Goal: Navigation & Orientation: Find specific page/section

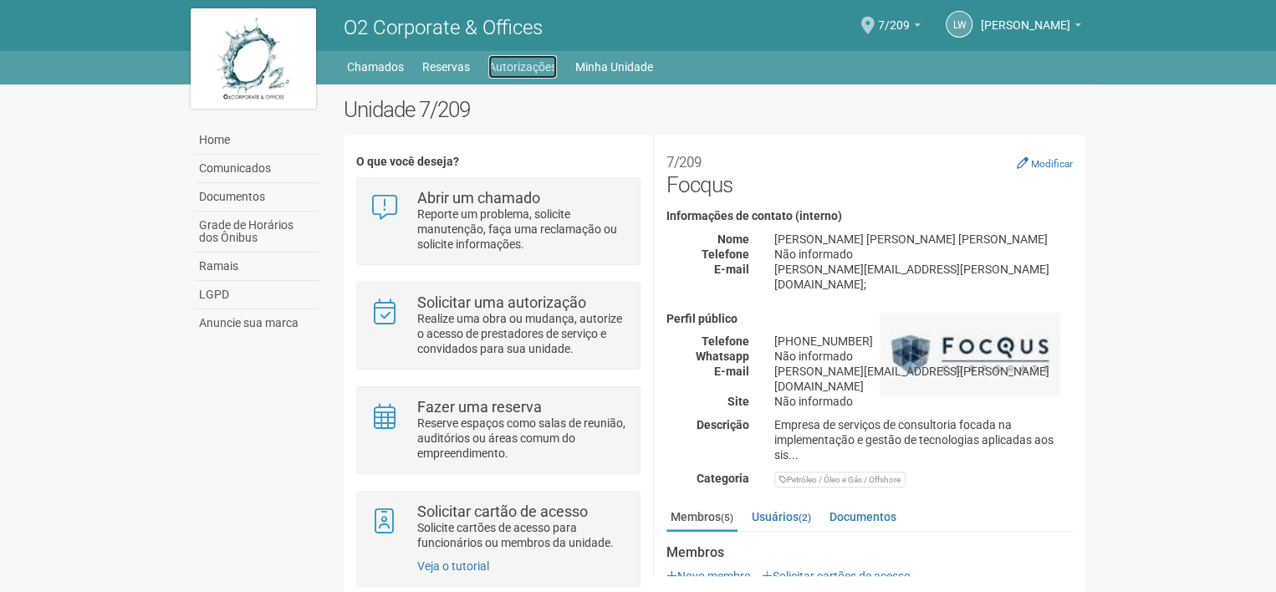
click at [516, 70] on link "Autorizações" at bounding box center [522, 66] width 69 height 23
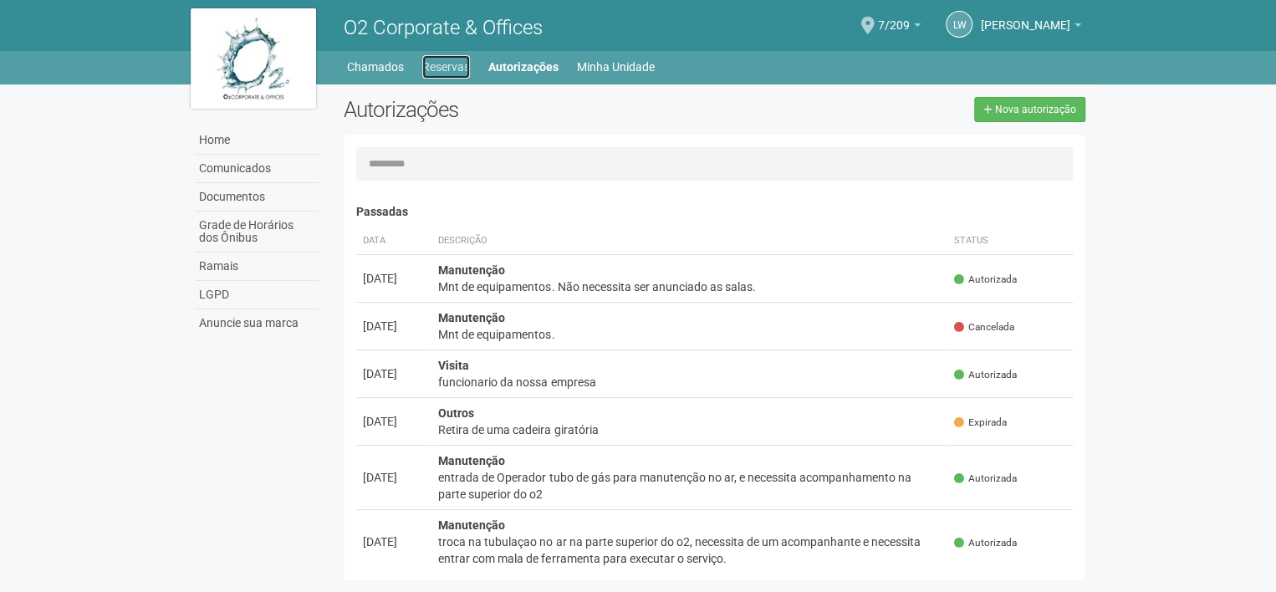
click at [428, 68] on link "Reservas" at bounding box center [446, 66] width 48 height 23
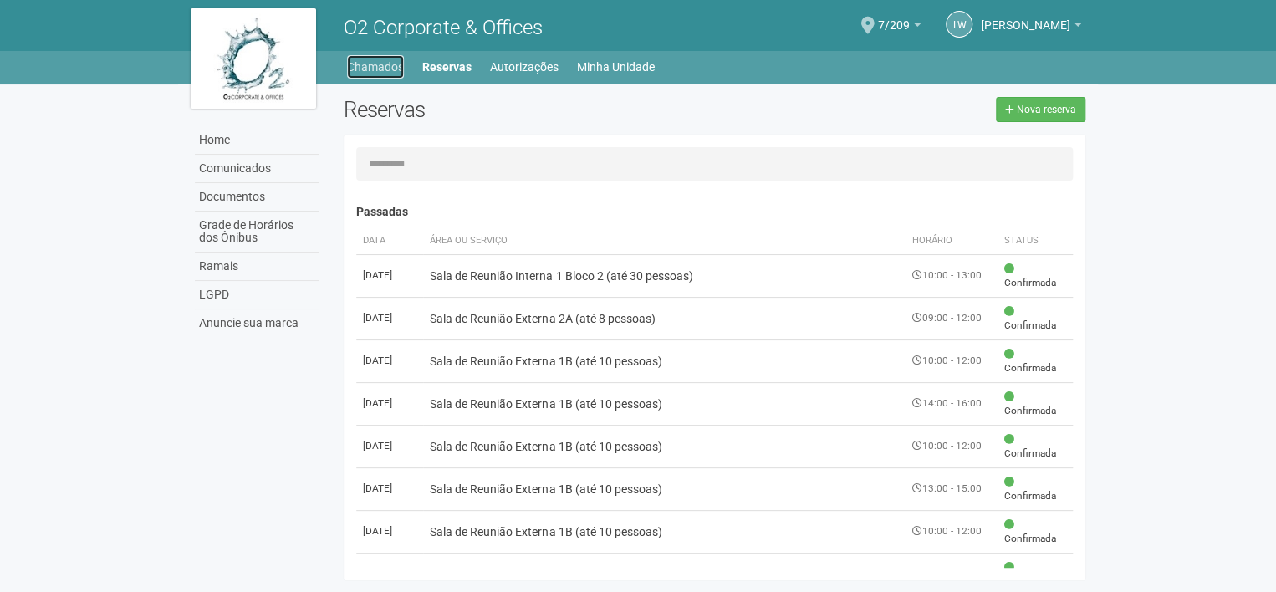
click at [390, 71] on link "Chamados" at bounding box center [375, 66] width 57 height 23
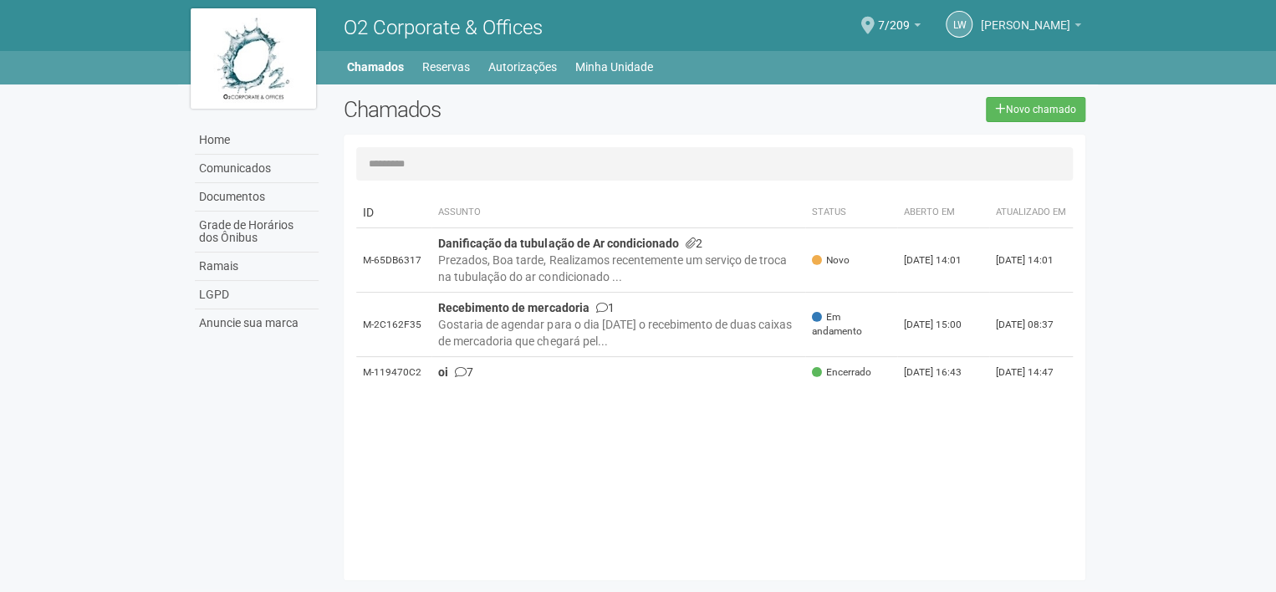
click at [1069, 23] on link "[PERSON_NAME]" at bounding box center [1031, 27] width 100 height 13
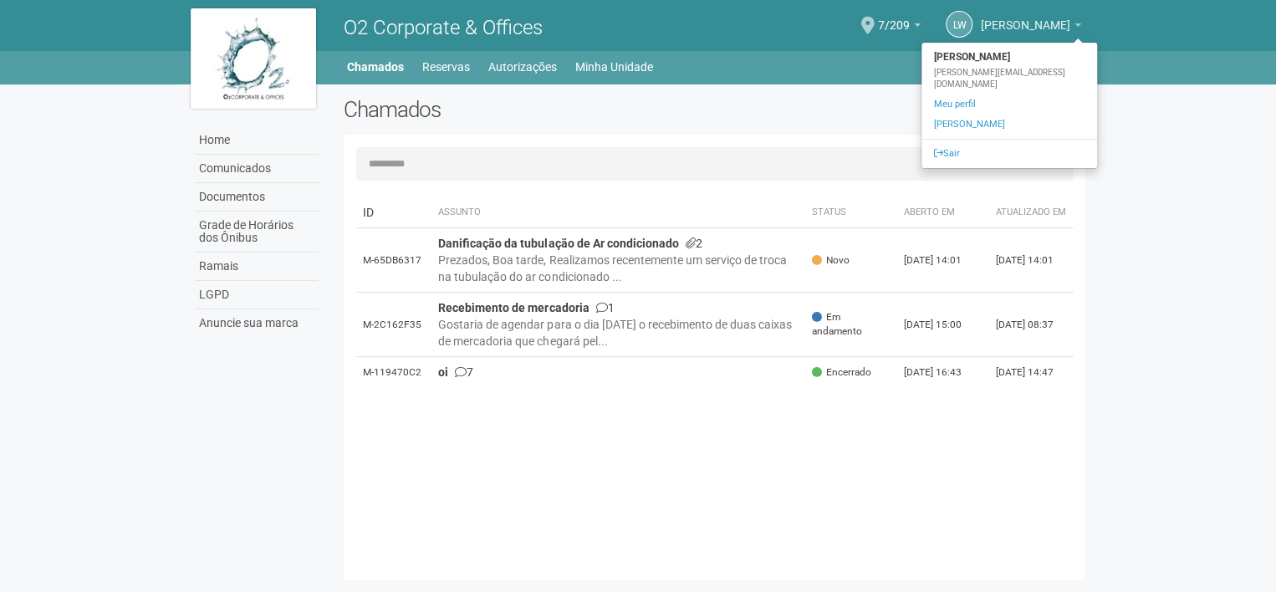
click at [1069, 23] on link "[PERSON_NAME]" at bounding box center [1031, 27] width 100 height 13
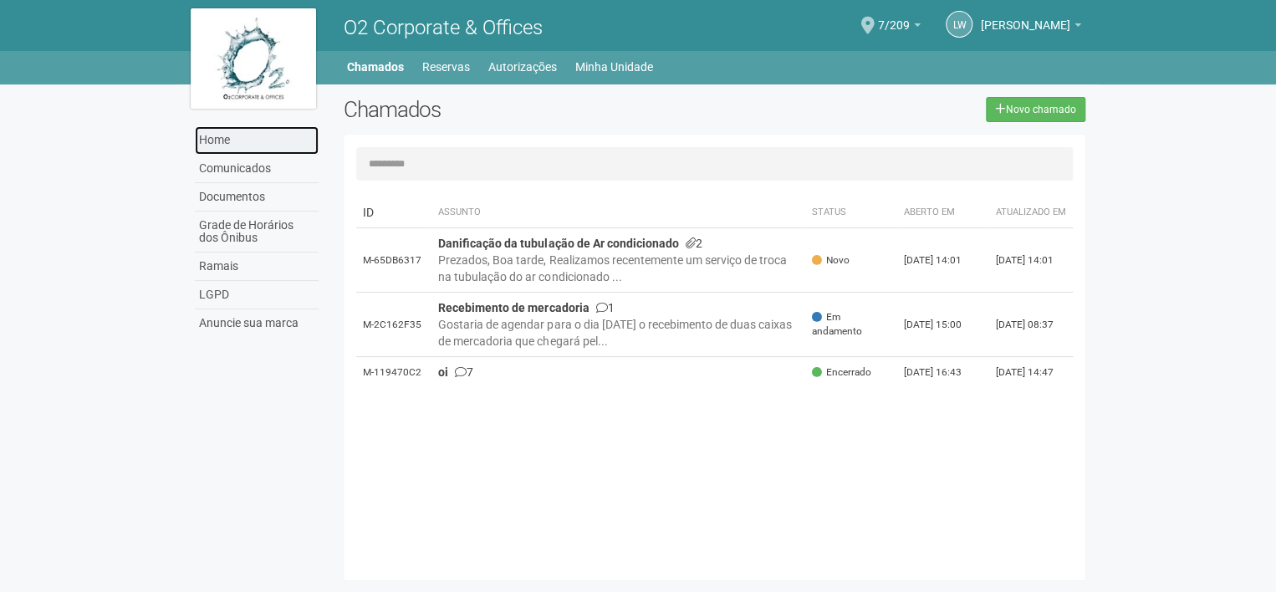
click at [222, 145] on link "Home" at bounding box center [257, 140] width 124 height 28
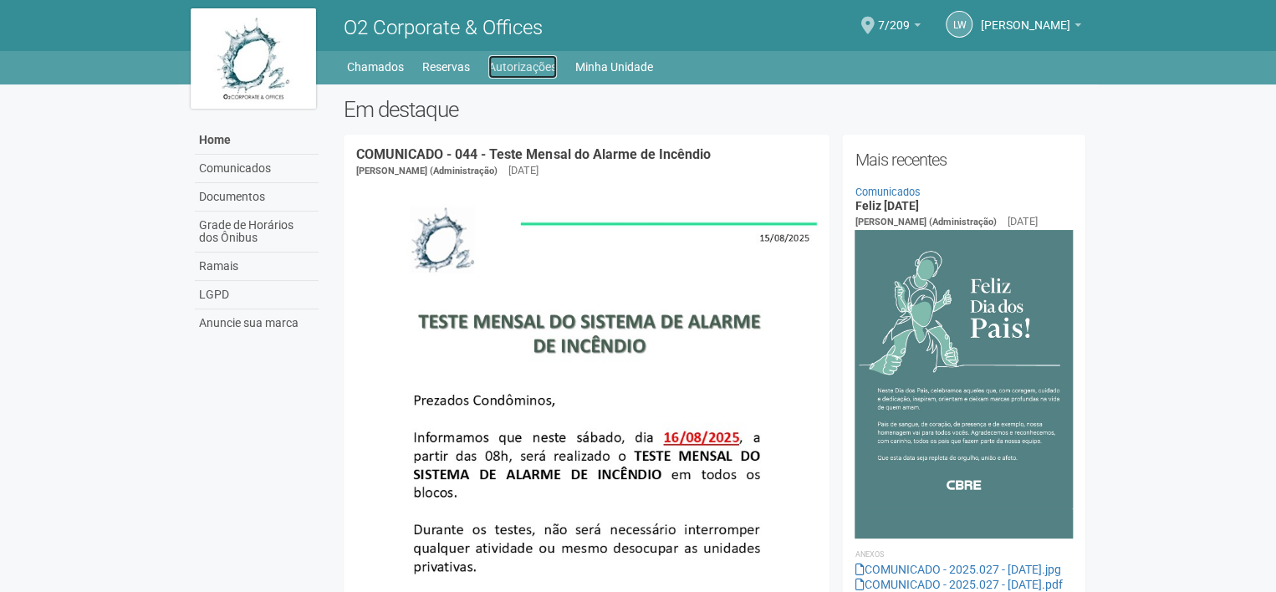
click at [530, 63] on link "Autorizações" at bounding box center [522, 66] width 69 height 23
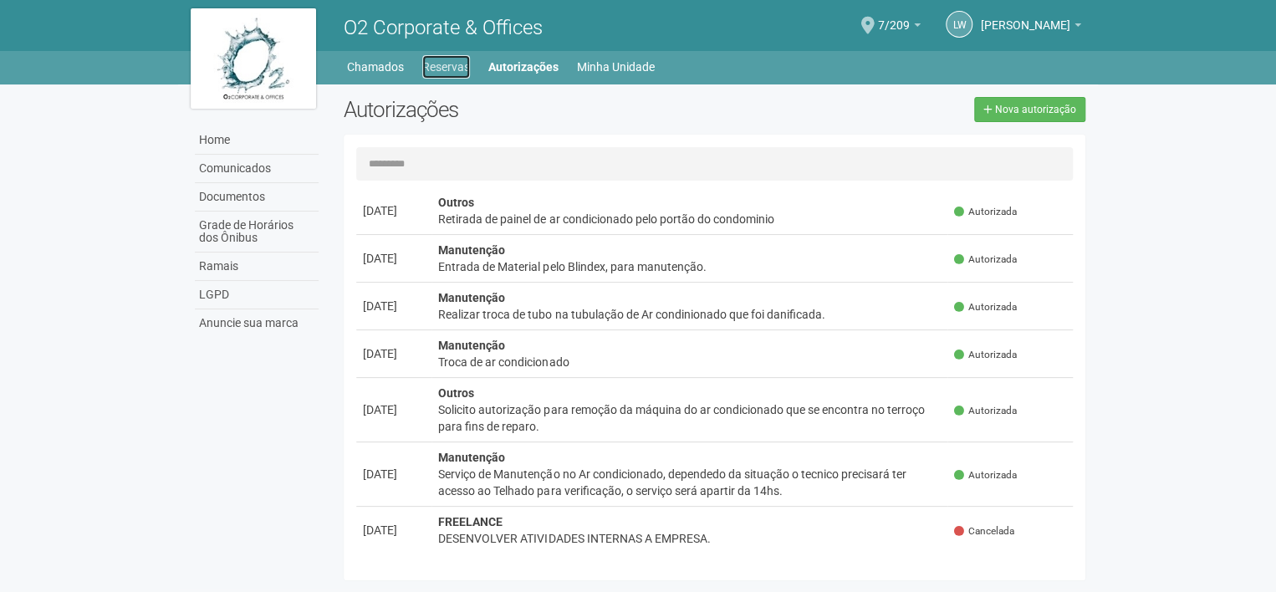
click at [434, 72] on link "Reservas" at bounding box center [446, 66] width 48 height 23
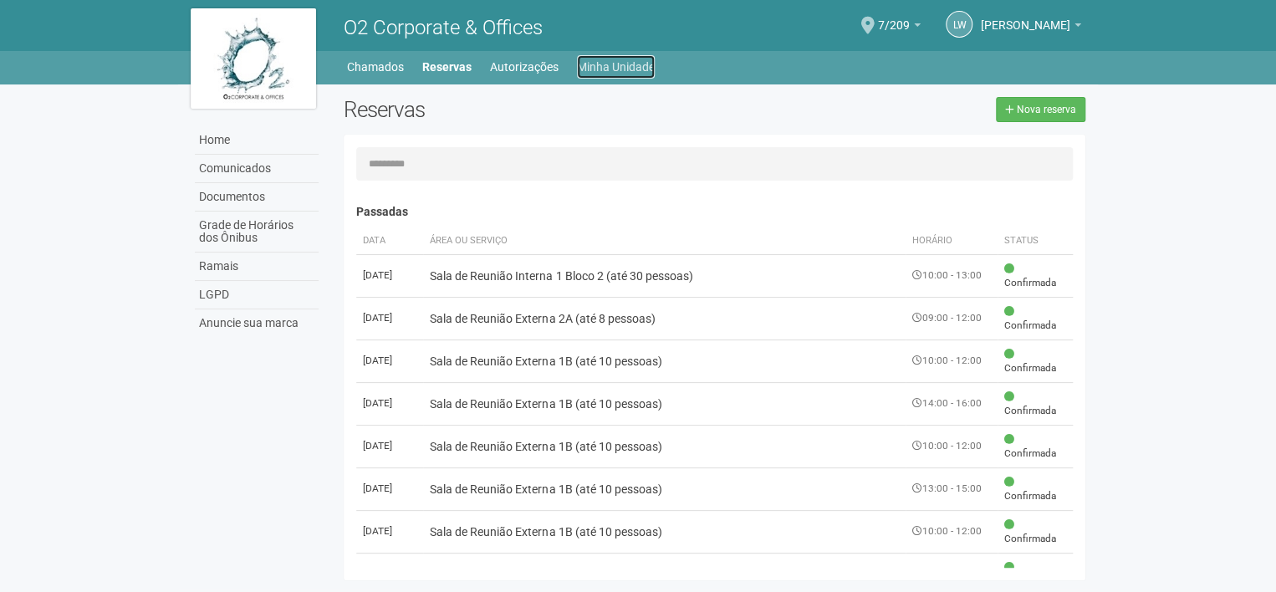
click at [602, 65] on link "Minha Unidade" at bounding box center [616, 66] width 78 height 23
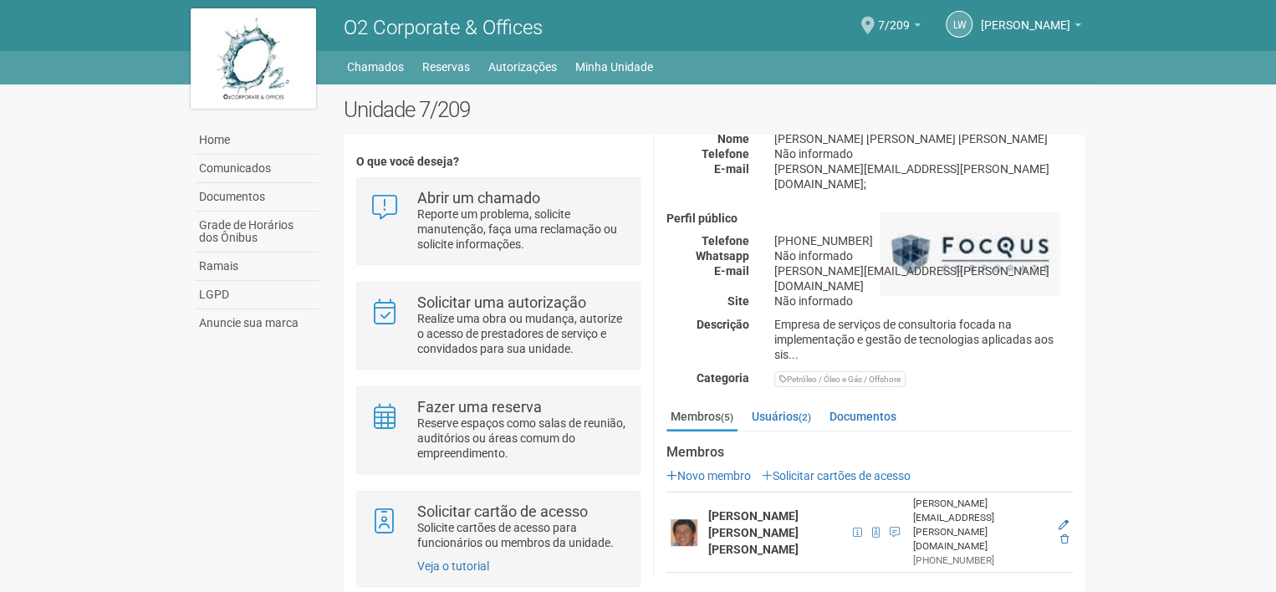
scroll to position [202, 0]
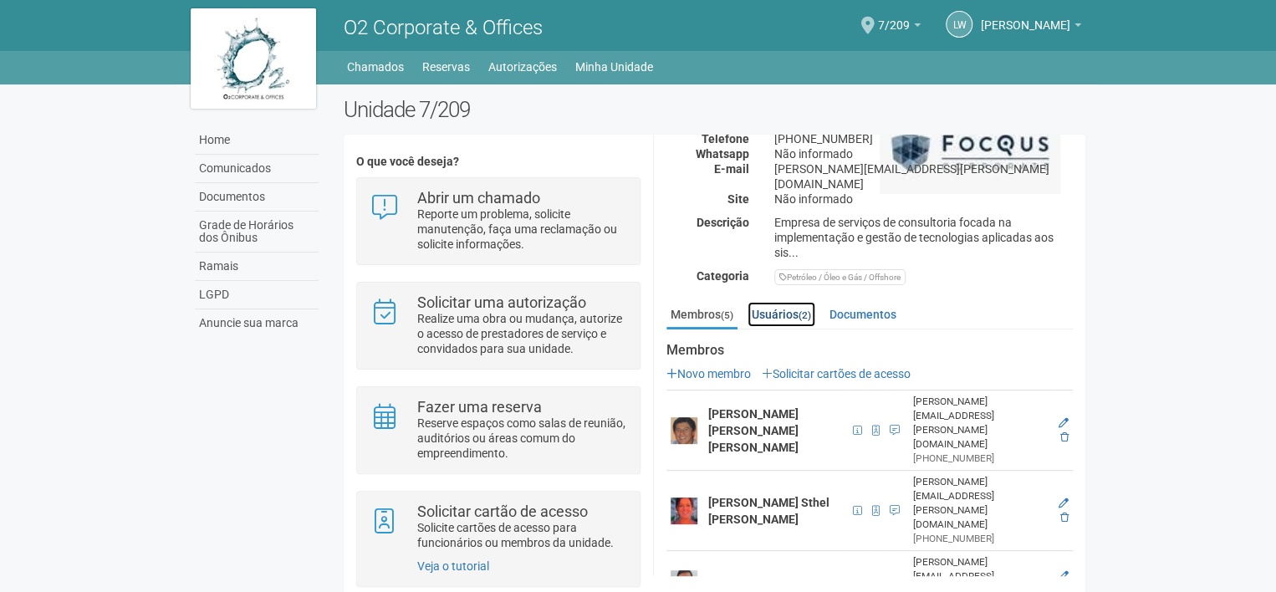
click at [787, 302] on link "Usuários (2)" at bounding box center [781, 314] width 68 height 25
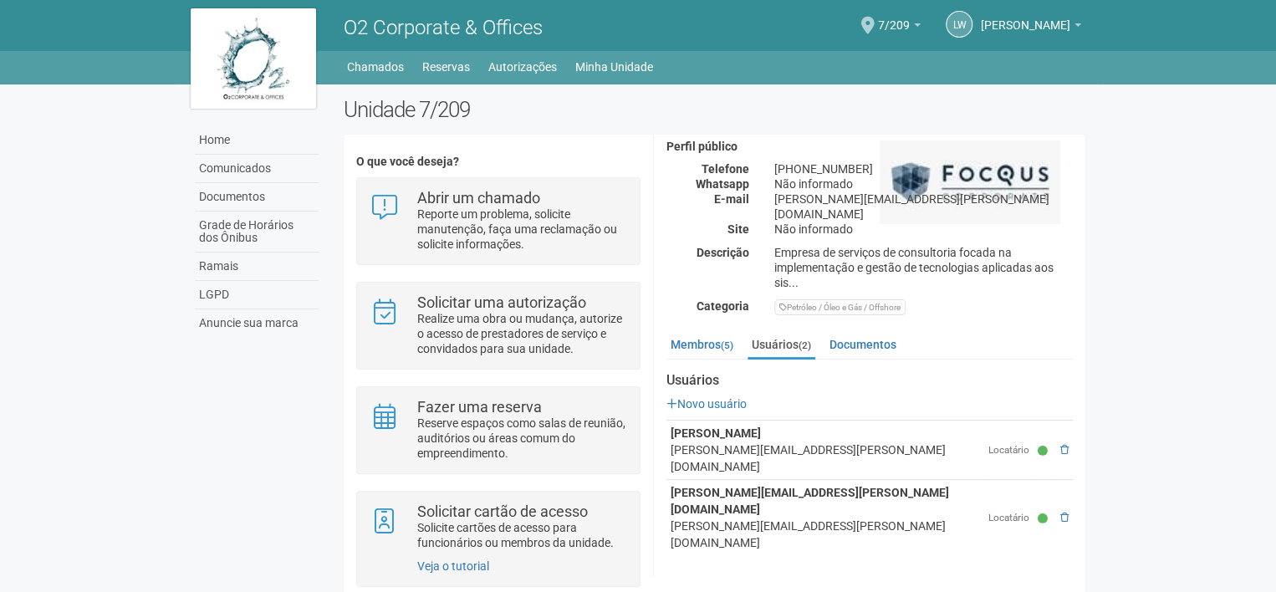
scroll to position [90, 0]
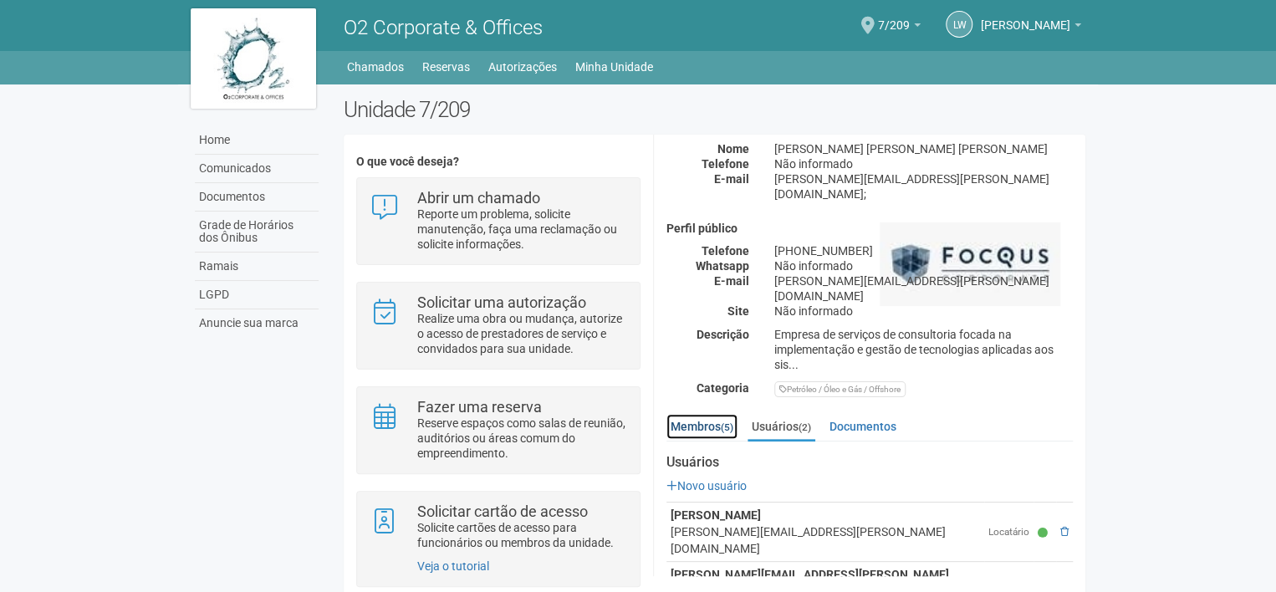
click at [716, 414] on link "Membros (5)" at bounding box center [701, 426] width 71 height 25
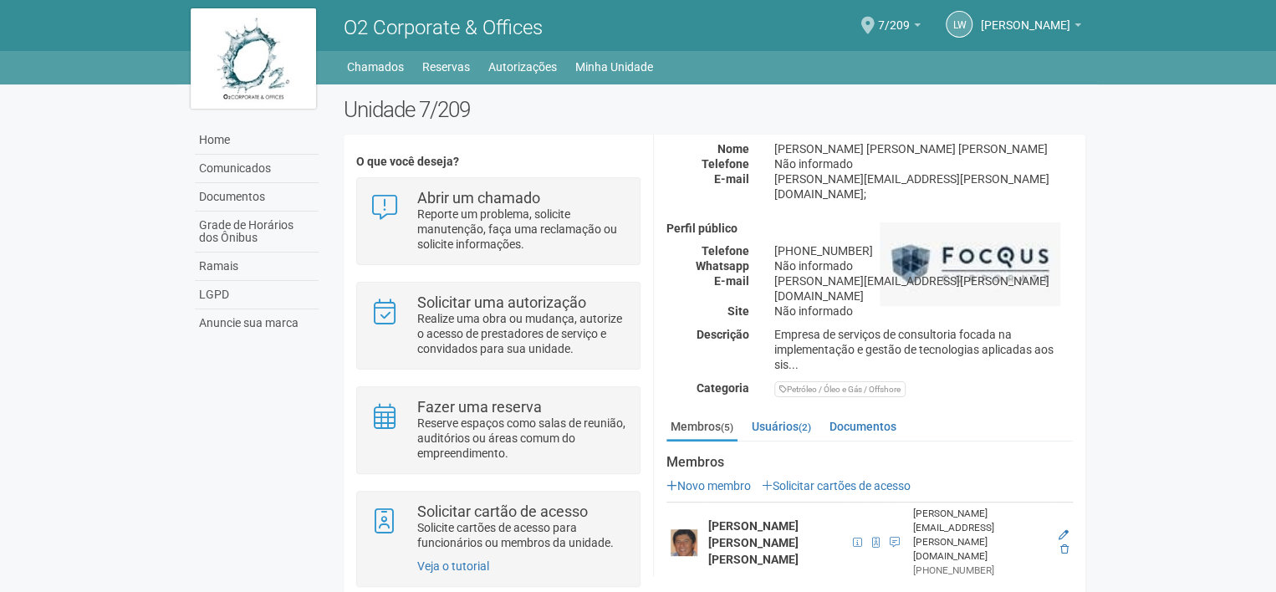
scroll to position [202, 0]
